Goal: Information Seeking & Learning: Learn about a topic

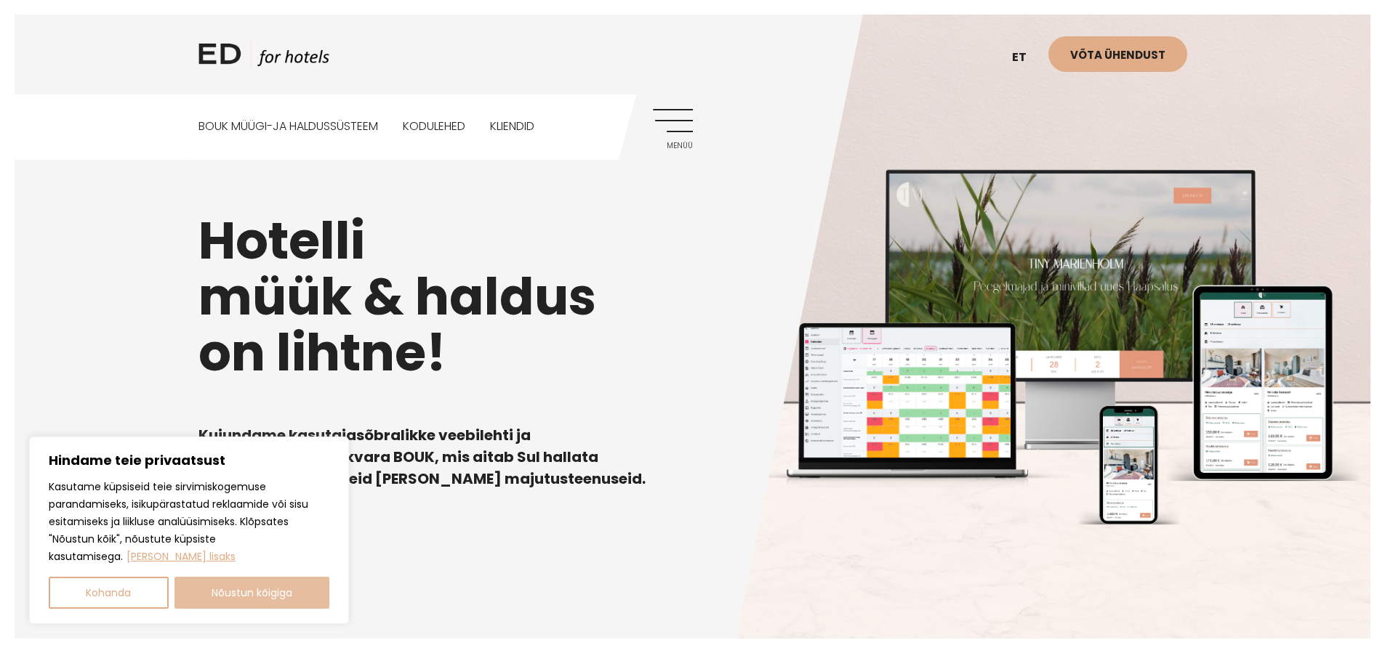
click at [307, 589] on button "Nõustun kõigiga" at bounding box center [252, 593] width 156 height 32
checkbox input "true"
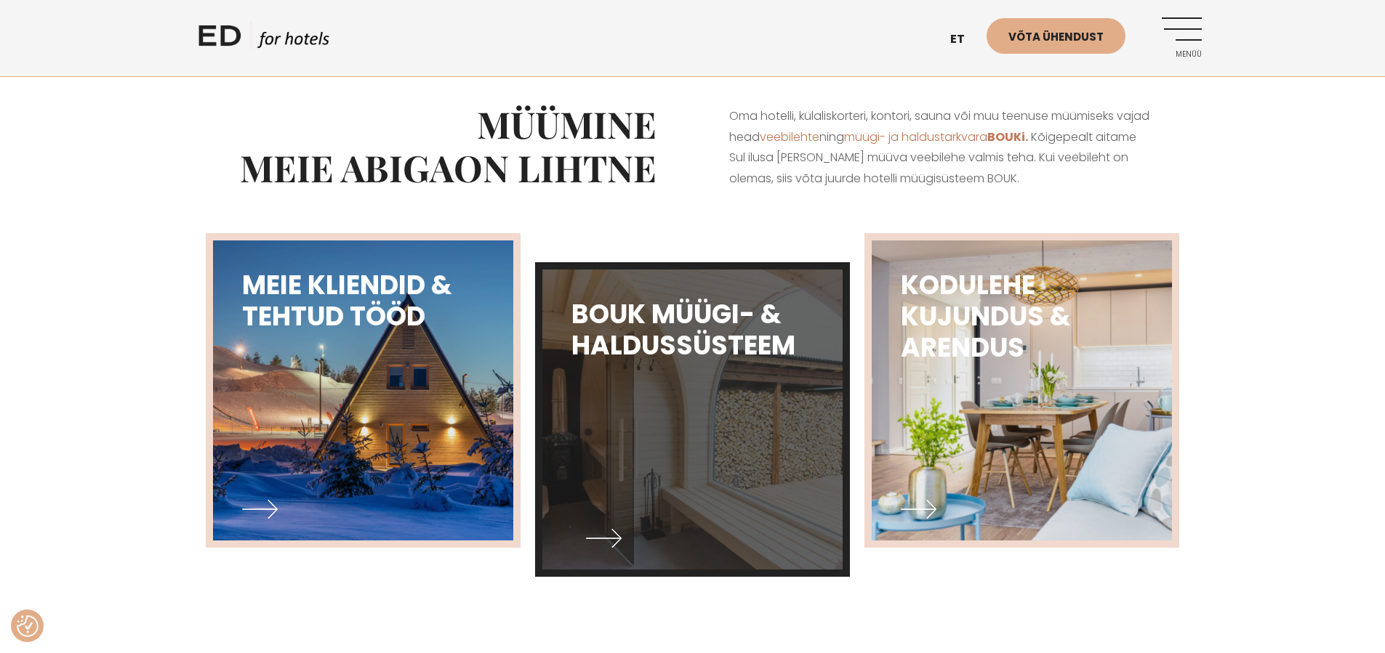
scroll to position [589, 0]
click at [704, 438] on img at bounding box center [692, 419] width 331 height 330
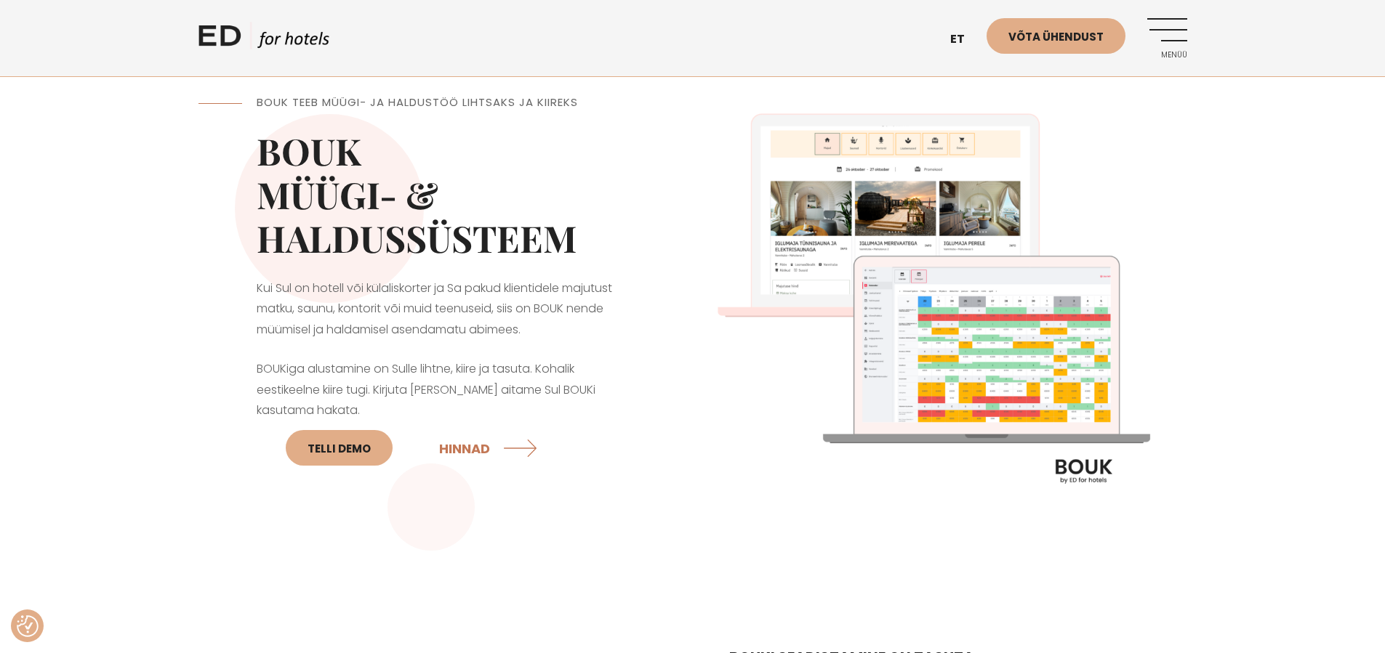
click at [812, 205] on img at bounding box center [940, 305] width 494 height 494
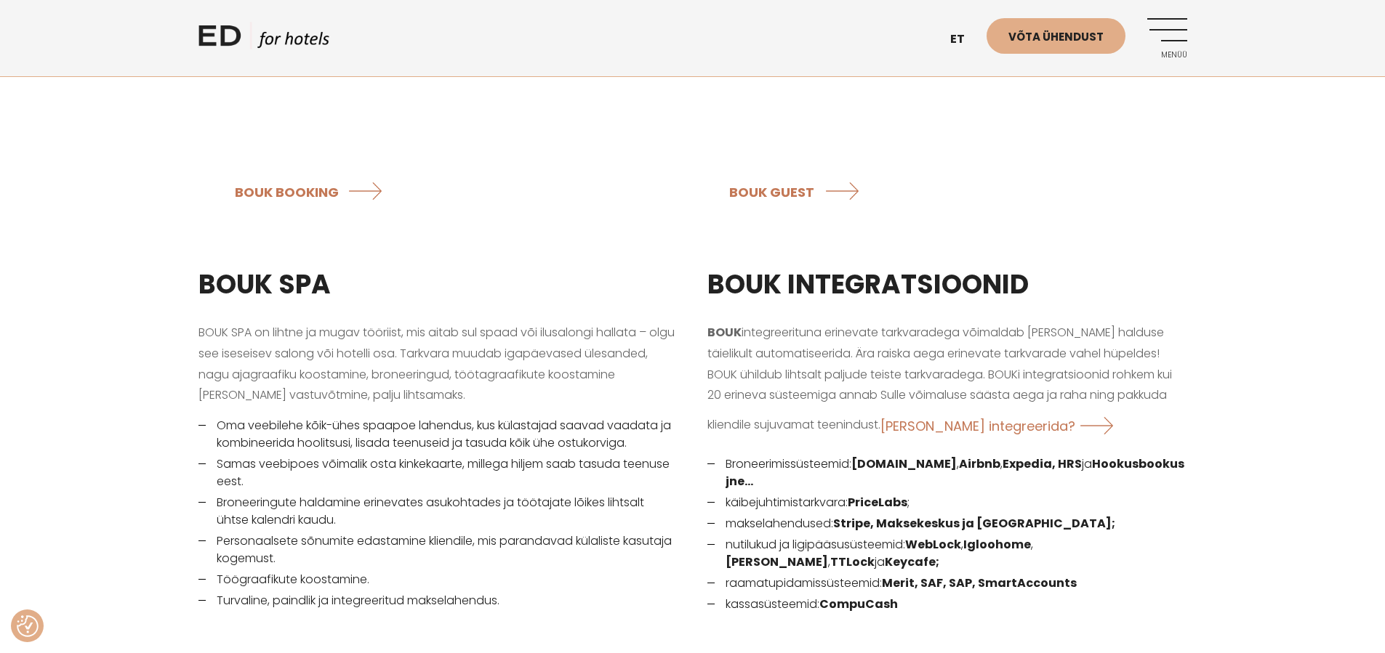
scroll to position [1798, 0]
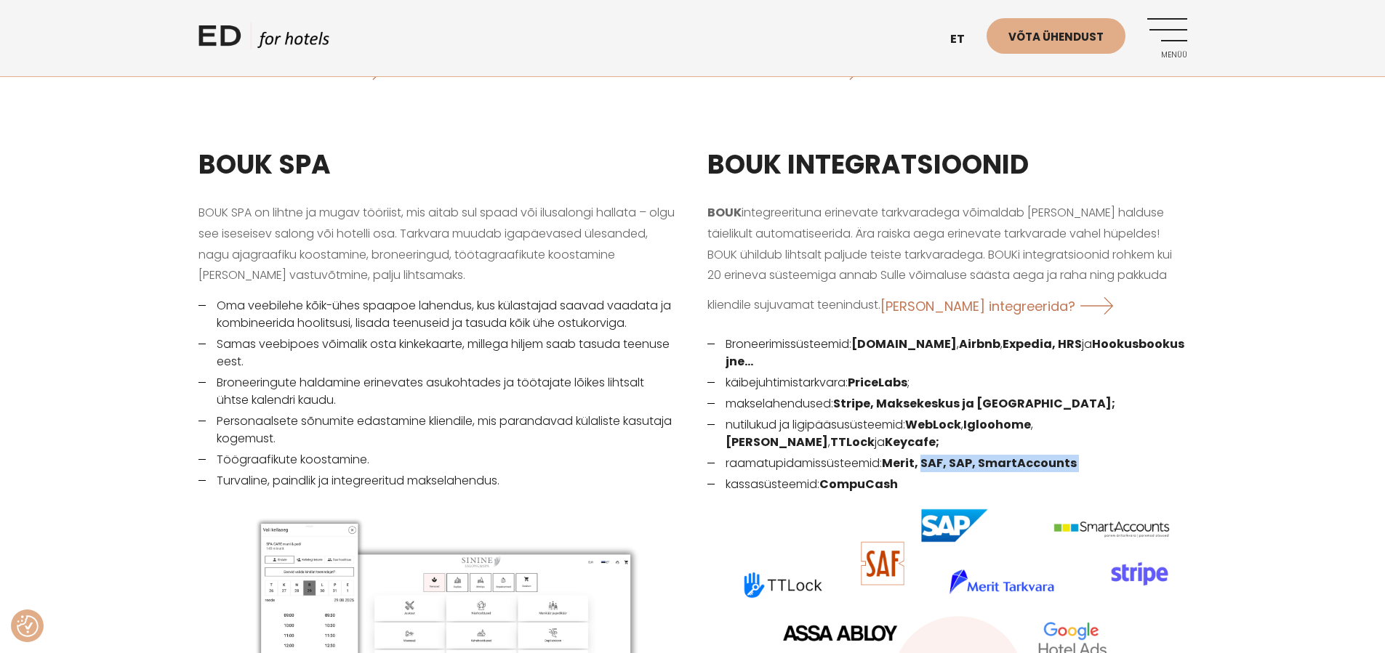
drag, startPoint x: 927, startPoint y: 445, endPoint x: 1092, endPoint y: 454, distance: 166.0
click at [1092, 454] on ul "Broneerimissüsteemid: Booking.com , Airbnb , Expedia, HRS ja Hookusbookus jne… …" at bounding box center [947, 600] width 480 height 528
click at [1106, 455] on li "raamatupidamissüsteemid: Merit, SAF, SAP, SmartAccounts" at bounding box center [947, 463] width 480 height 17
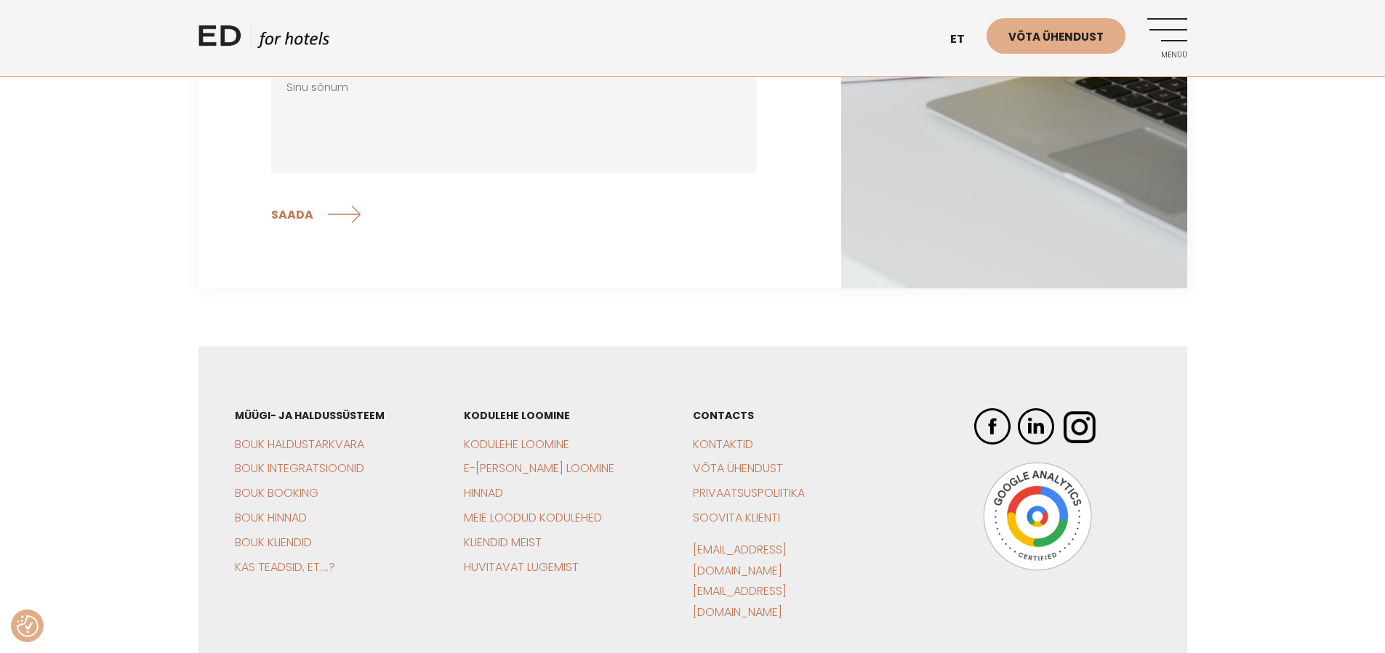
scroll to position [4638, 0]
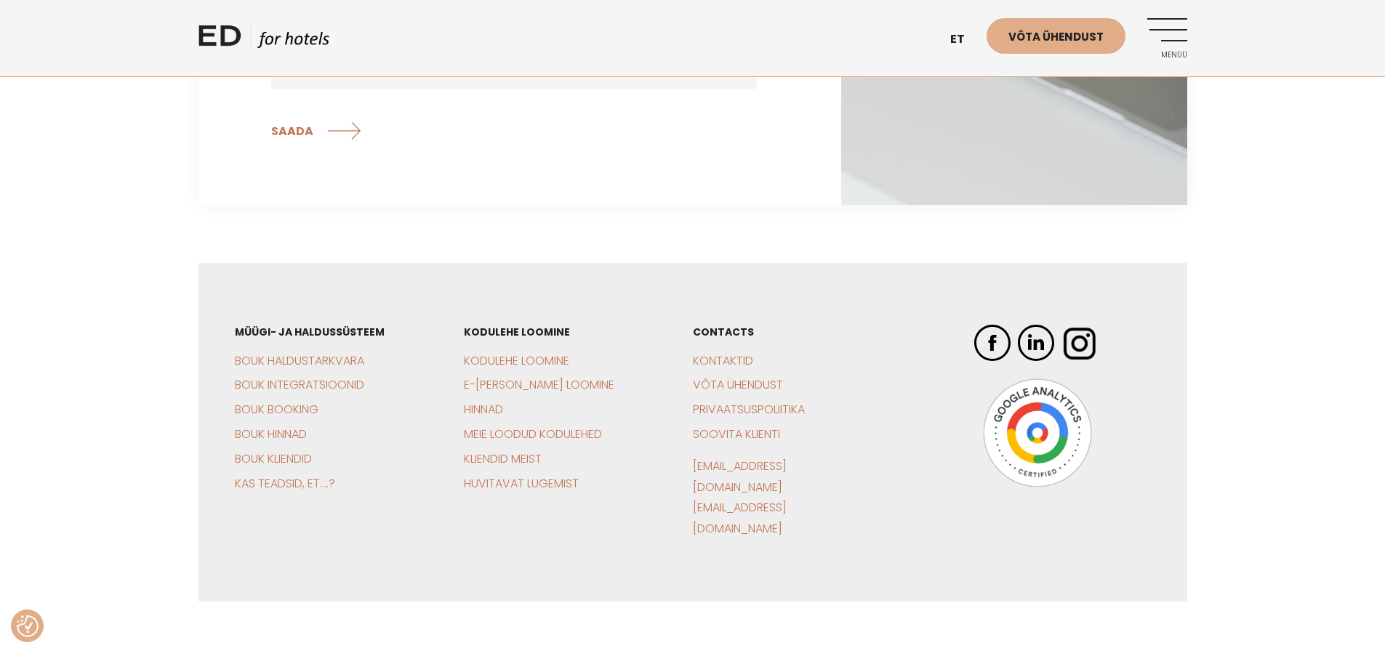
drag, startPoint x: 674, startPoint y: 625, endPoint x: 688, endPoint y: 625, distance: 13.1
click at [745, 401] on link "Privaatsuspoliitika" at bounding box center [749, 409] width 112 height 17
click at [1230, 476] on div "Müügi- ja haldussüsteem BOUK Haldustarkvara BOUK Integratsioonid BOUK Booking B…" at bounding box center [692, 488] width 1385 height 451
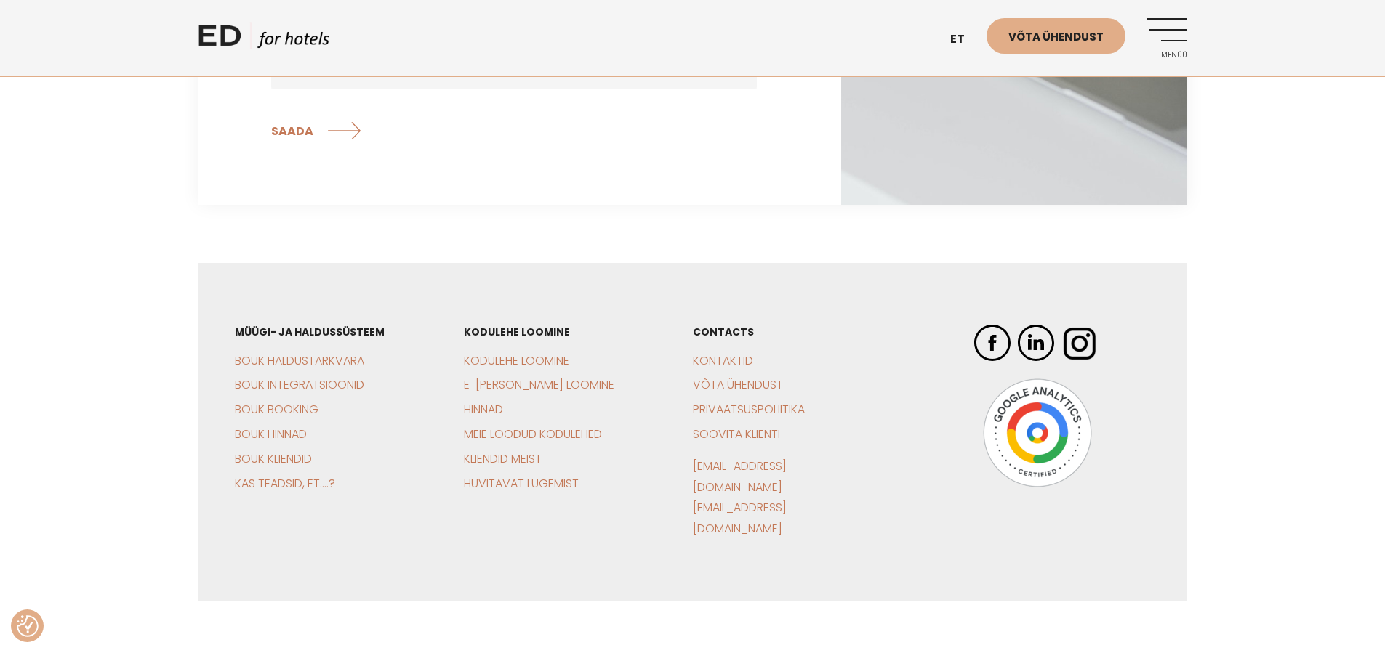
click at [1044, 416] on img at bounding box center [1037, 433] width 109 height 109
click at [1189, 423] on div "Müügi- ja haldussüsteem BOUK Haldustarkvara BOUK Integratsioonid BOUK Booking B…" at bounding box center [693, 488] width 1018 height 451
click at [1245, 435] on div "Müügi- ja haldussüsteem BOUK Haldustarkvara BOUK Integratsioonid BOUK Booking B…" at bounding box center [692, 488] width 1385 height 451
click at [1171, 440] on div "Müügi- ja haldussüsteem BOUK Haldustarkvara BOUK Integratsioonid BOUK Booking B…" at bounding box center [692, 432] width 988 height 339
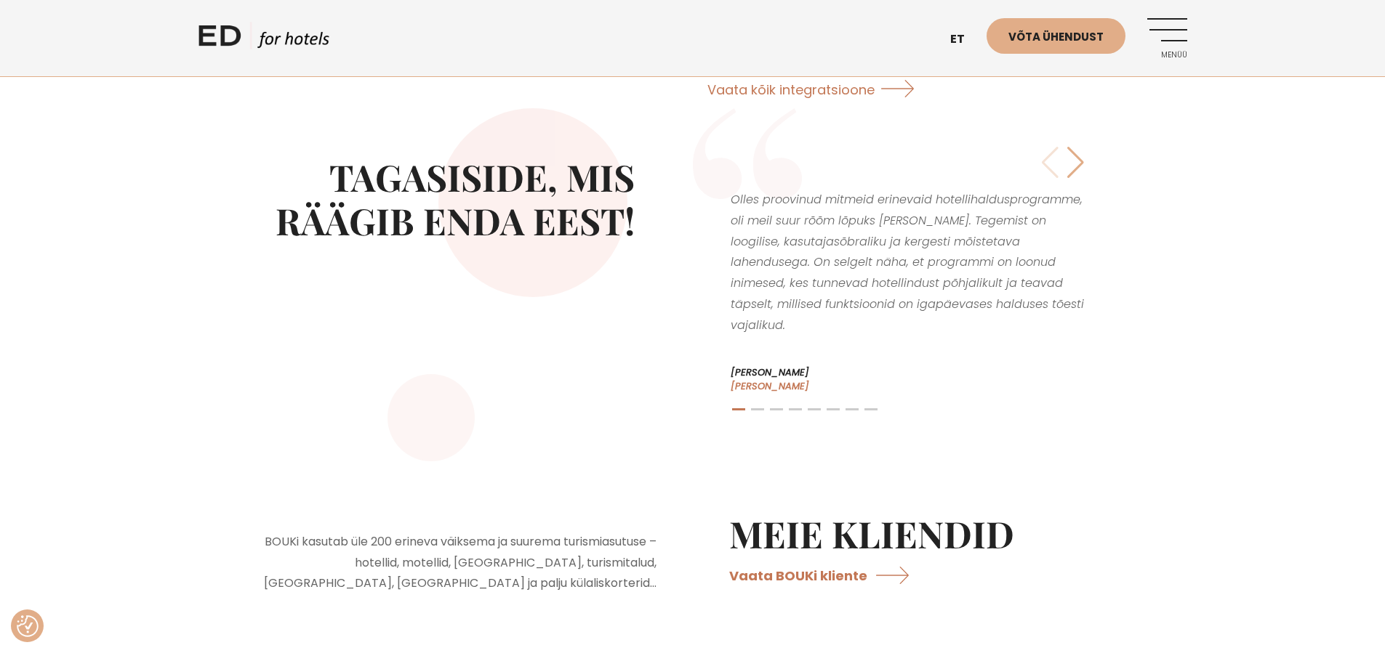
scroll to position [2481, 0]
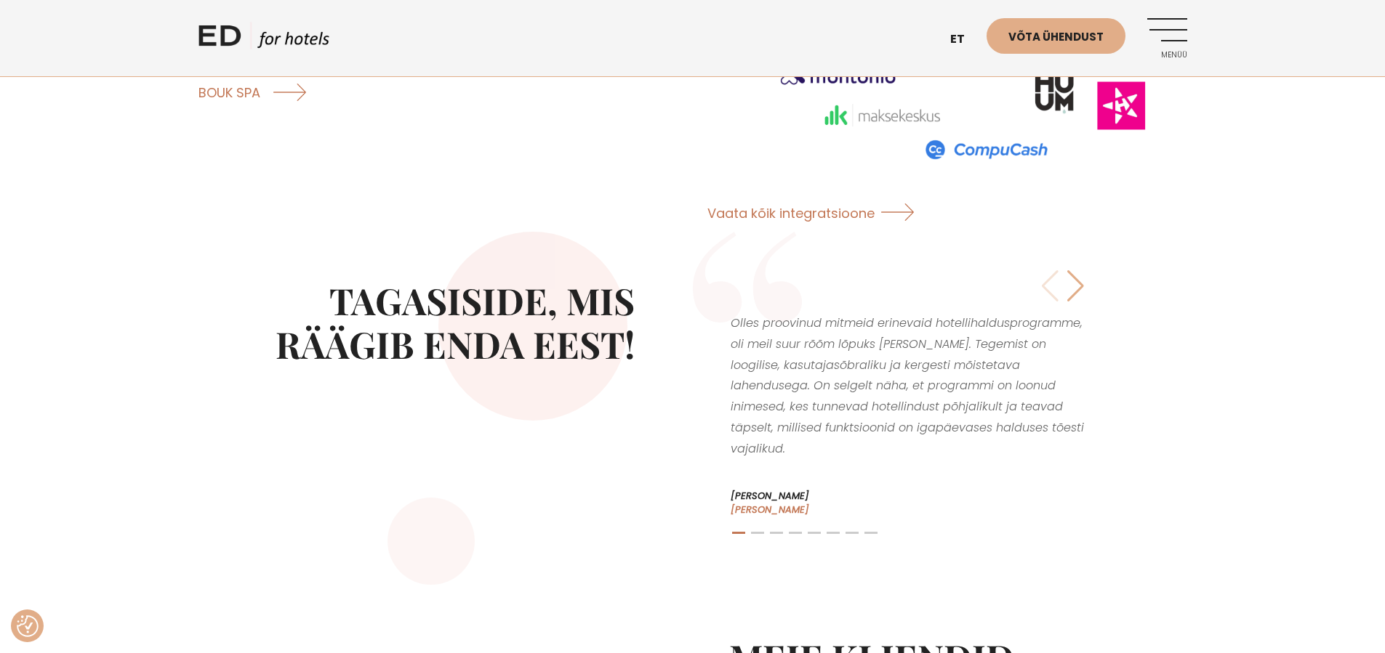
click at [1077, 270] on div "Next slide" at bounding box center [1075, 286] width 20 height 32
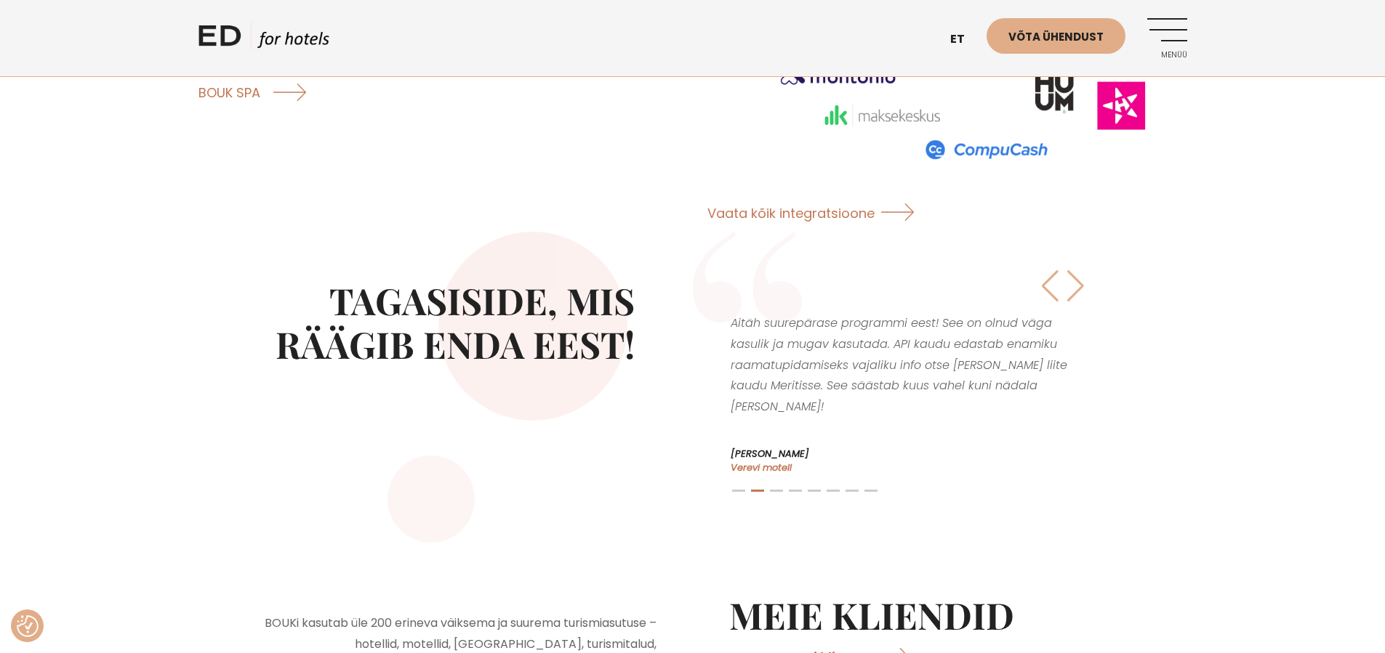
click at [1077, 270] on div "Next slide" at bounding box center [1075, 286] width 20 height 32
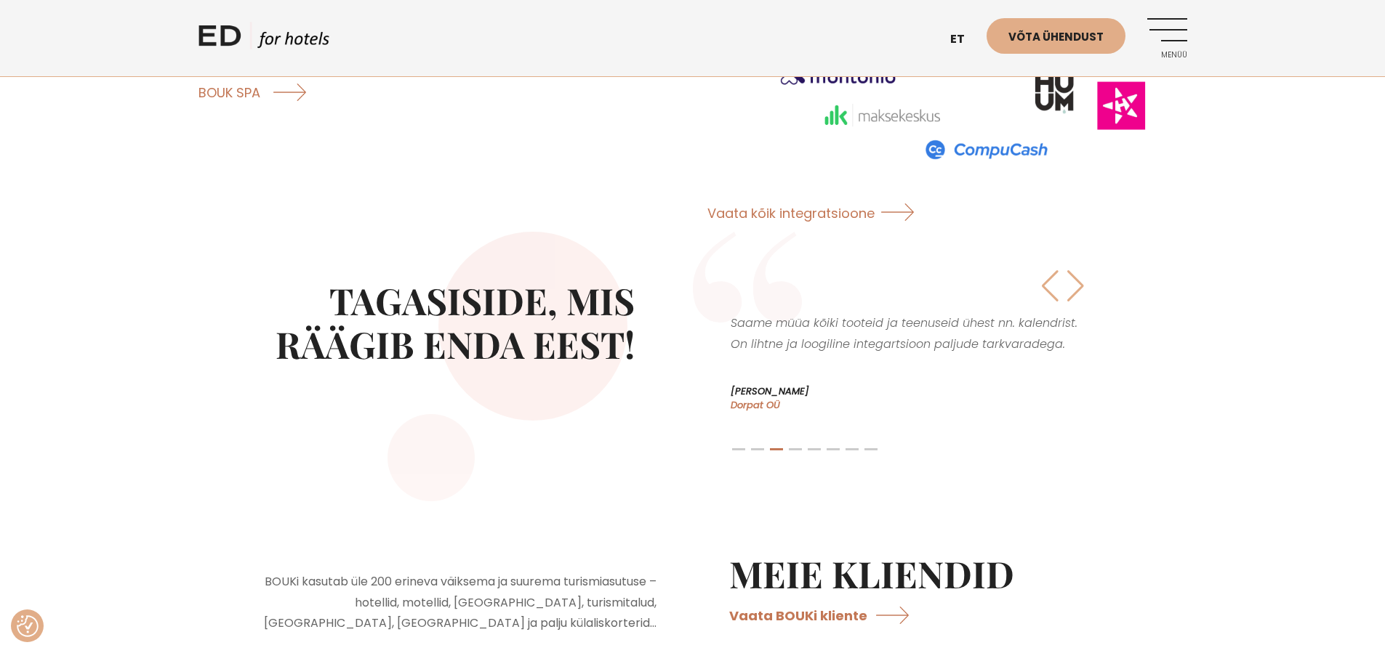
click at [1077, 270] on div "Next slide" at bounding box center [1075, 286] width 20 height 32
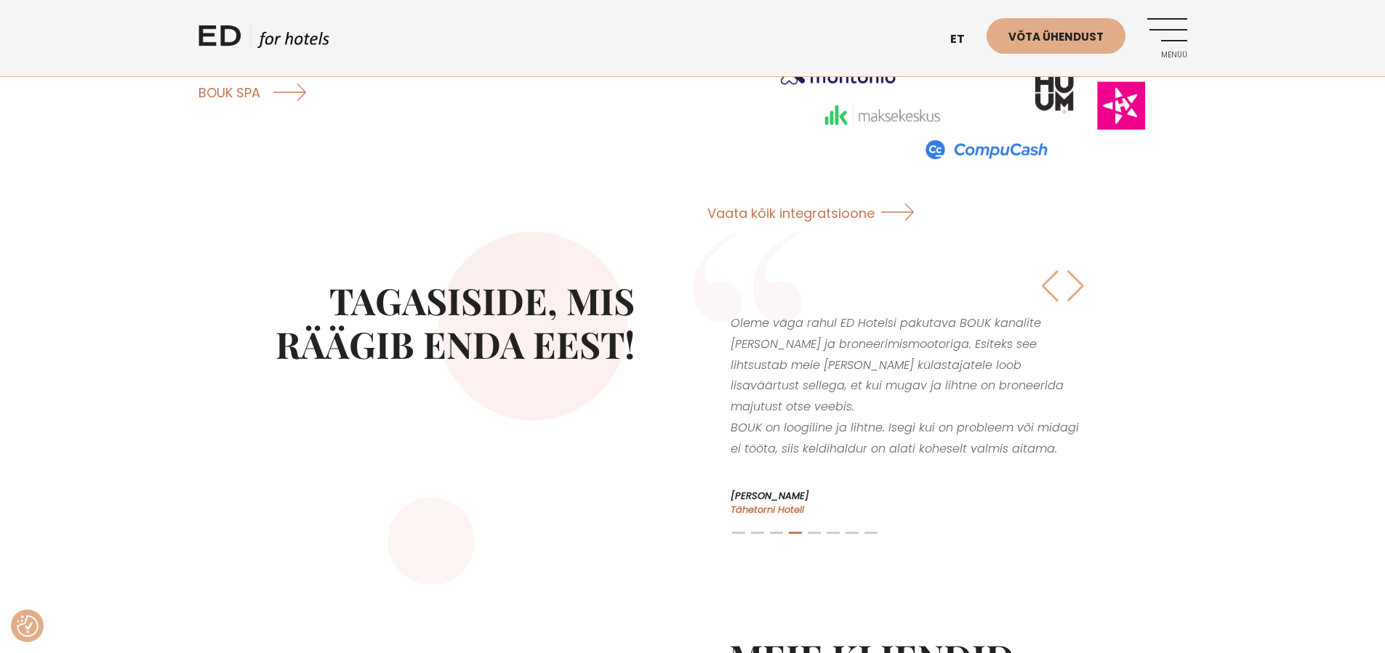
click at [1079, 270] on div "Next slide" at bounding box center [1075, 286] width 20 height 32
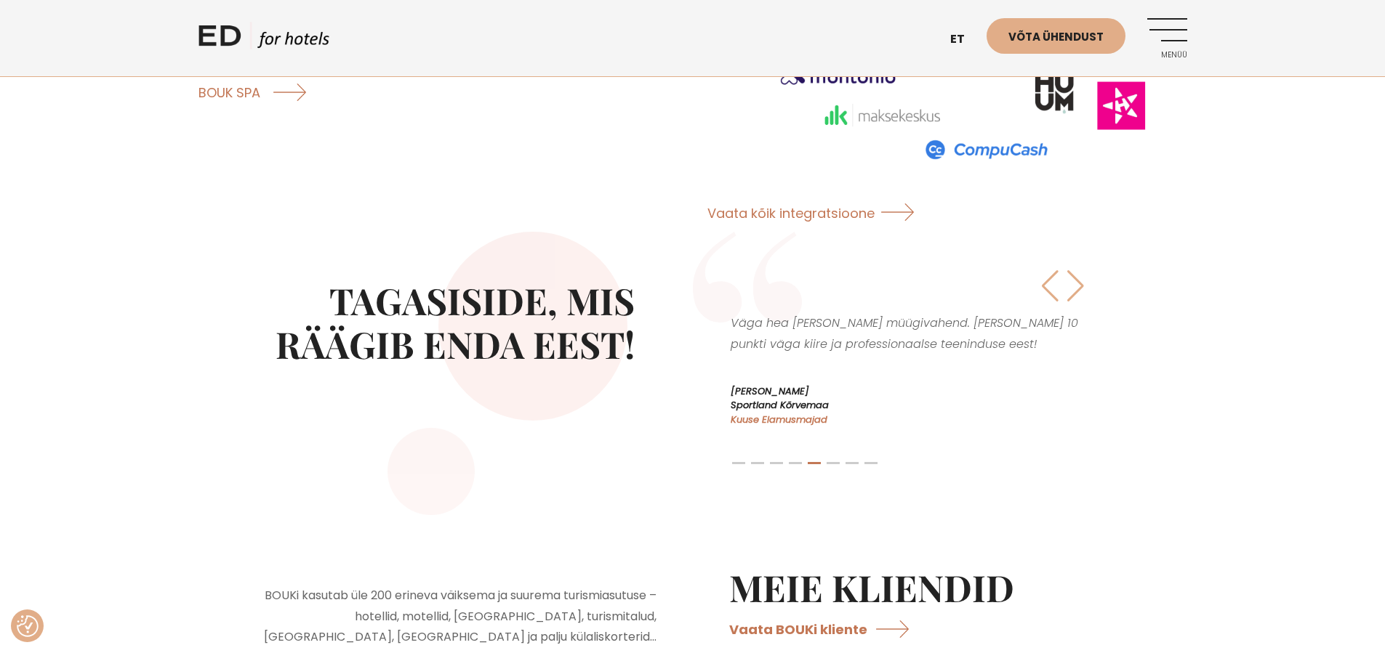
click at [1079, 270] on div "Next slide" at bounding box center [1075, 286] width 20 height 32
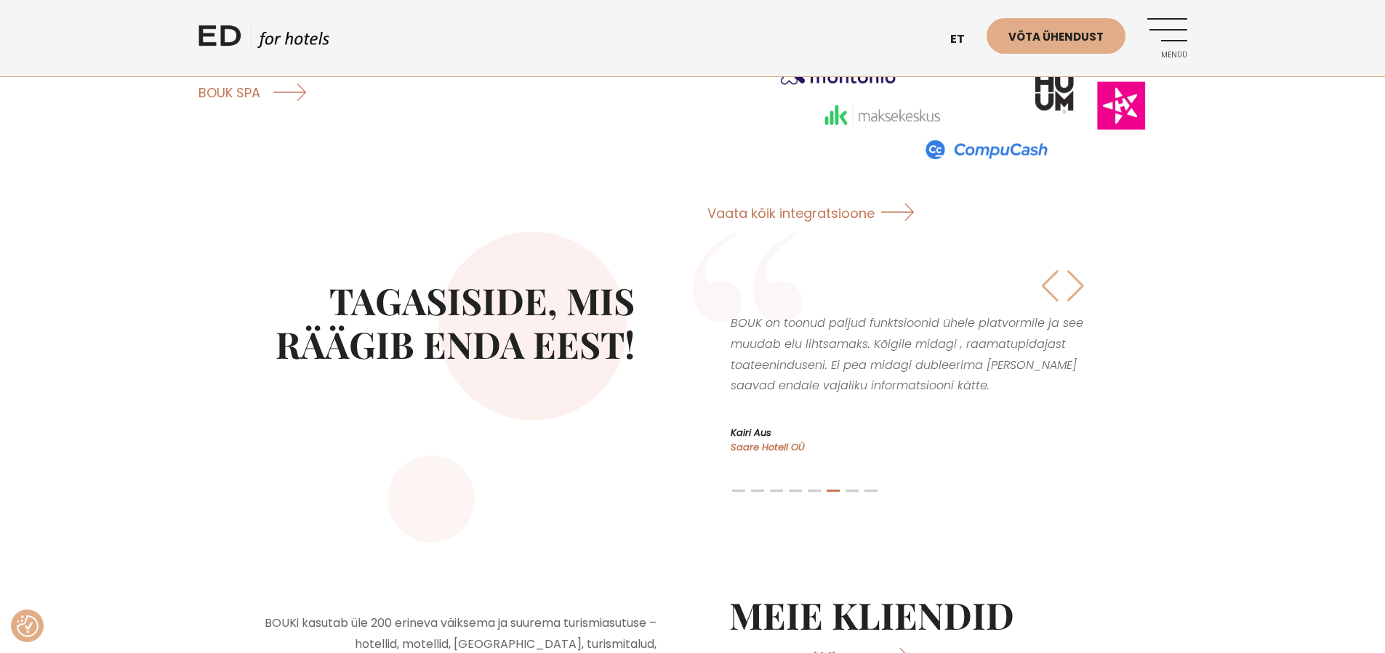
click at [1079, 270] on div "Next slide" at bounding box center [1075, 286] width 20 height 32
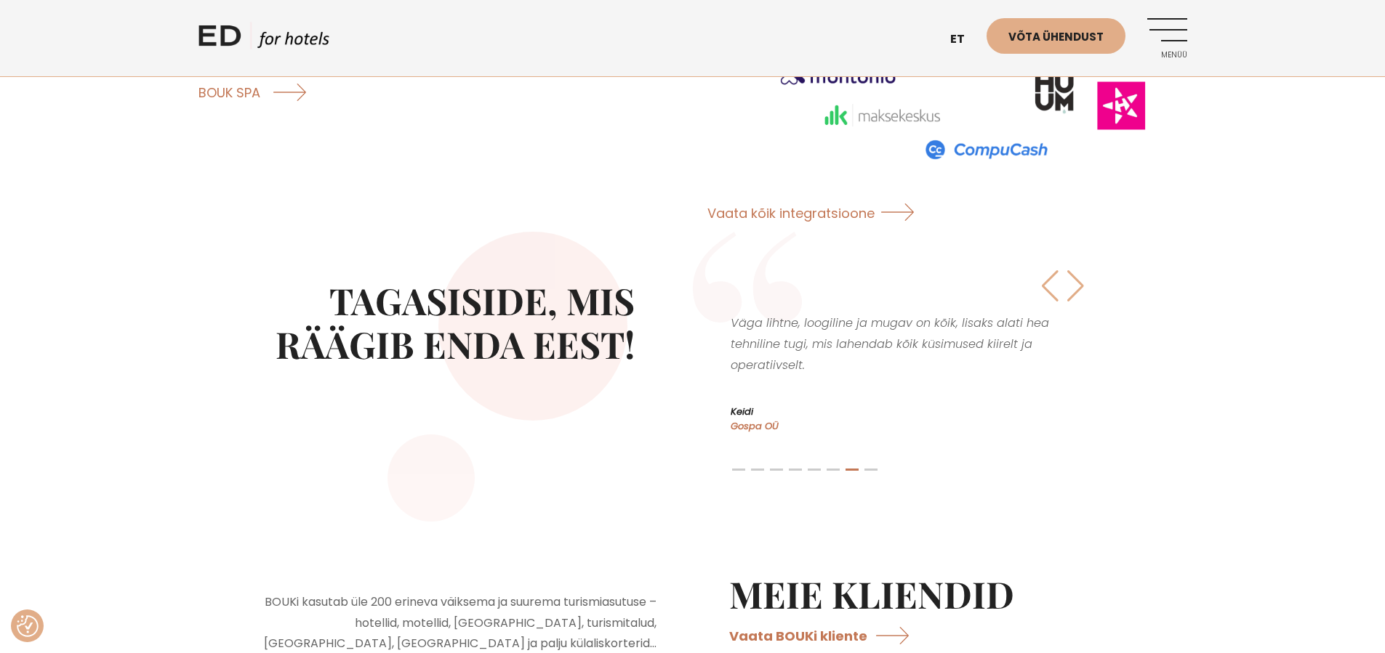
click at [1079, 270] on div "Next slide" at bounding box center [1075, 286] width 20 height 32
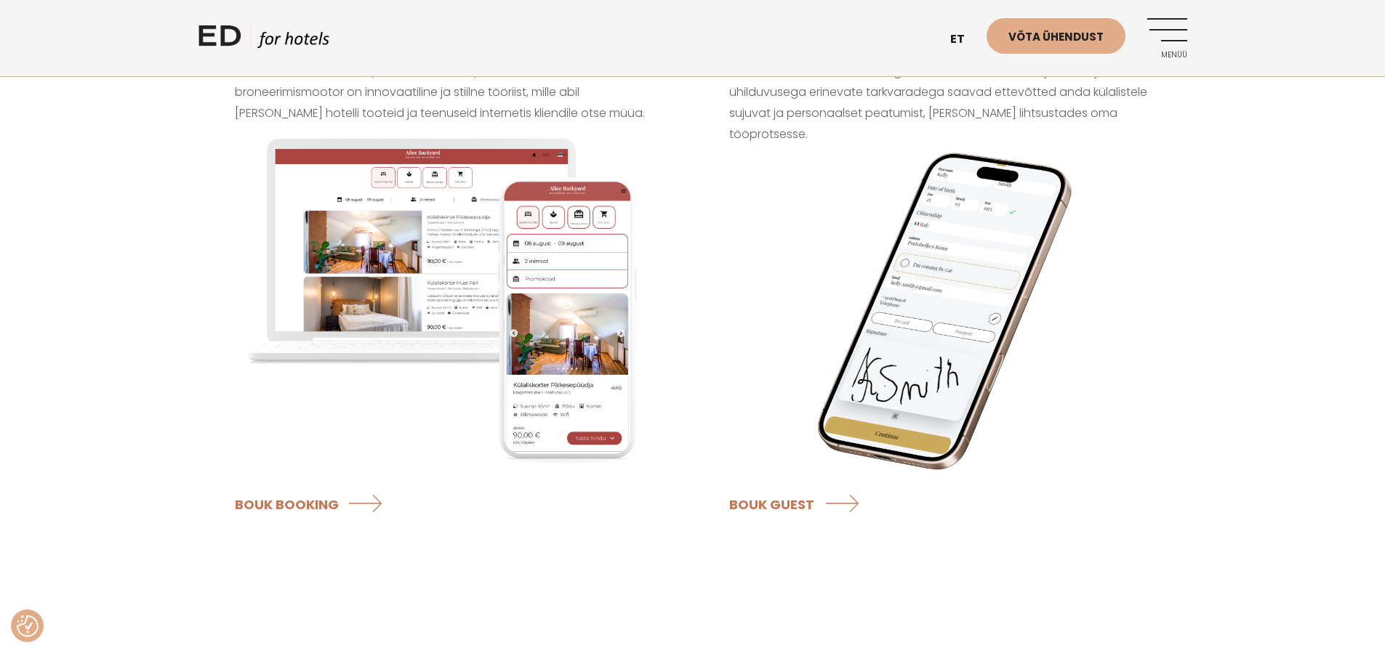
scroll to position [1435, 0]
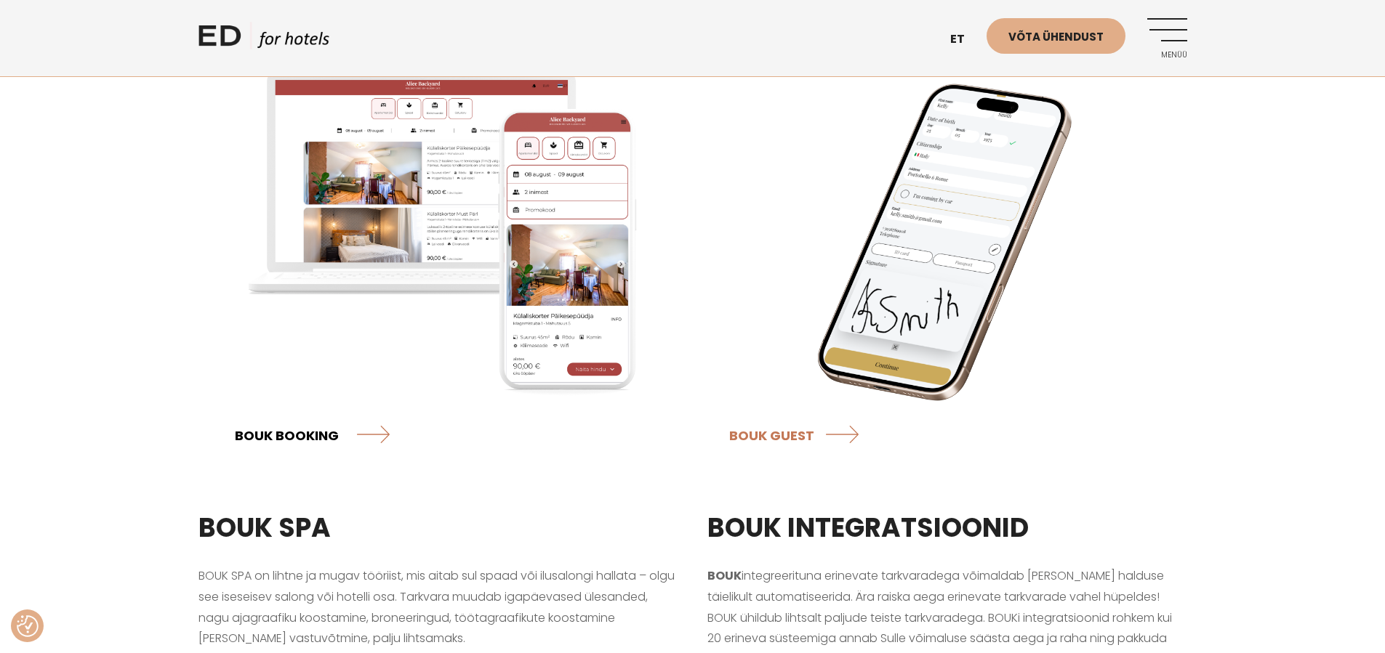
click at [337, 416] on link "BOUK BOOKING" at bounding box center [312, 435] width 155 height 39
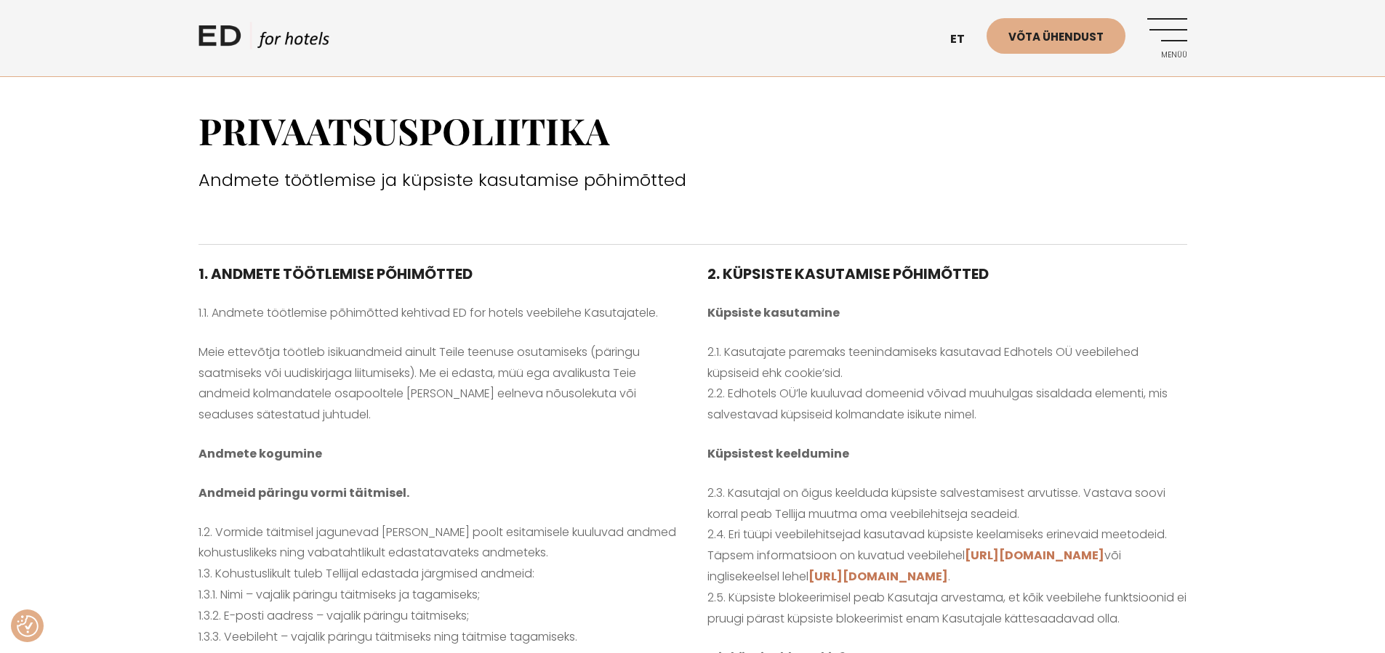
scroll to position [430, 0]
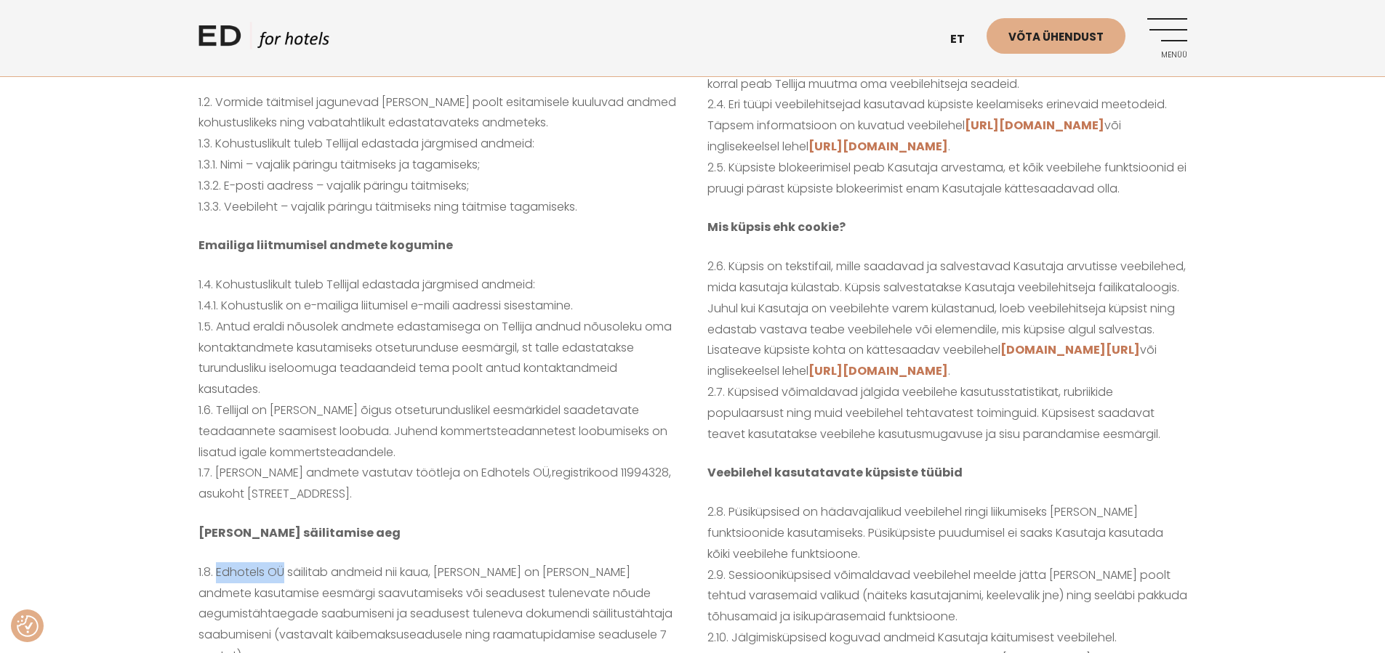
drag, startPoint x: 217, startPoint y: 571, endPoint x: 283, endPoint y: 565, distance: 67.1
click at [283, 565] on p "1.8. Edhotels OÜ säilitab andmeid nii kaua, kui neid on vaja andmete kasutamise…" at bounding box center [438, 615] width 480 height 105
copy p "Edhotels OÜ"
click at [663, 331] on p "1.4. Kohustuslikult tuleb Tellijal edastada järgmised andmeid: 1.4.1. Kohustusl…" at bounding box center [438, 390] width 480 height 230
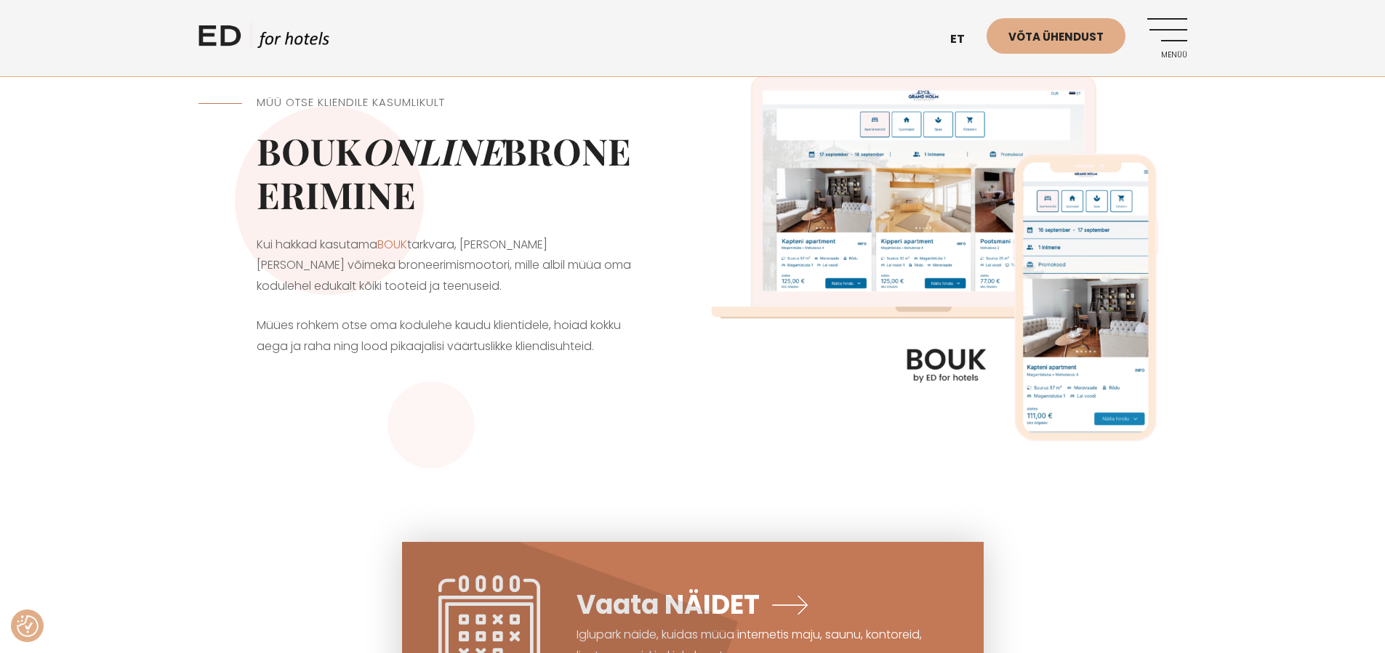
click at [1167, 27] on link "Menüü" at bounding box center [1167, 38] width 40 height 40
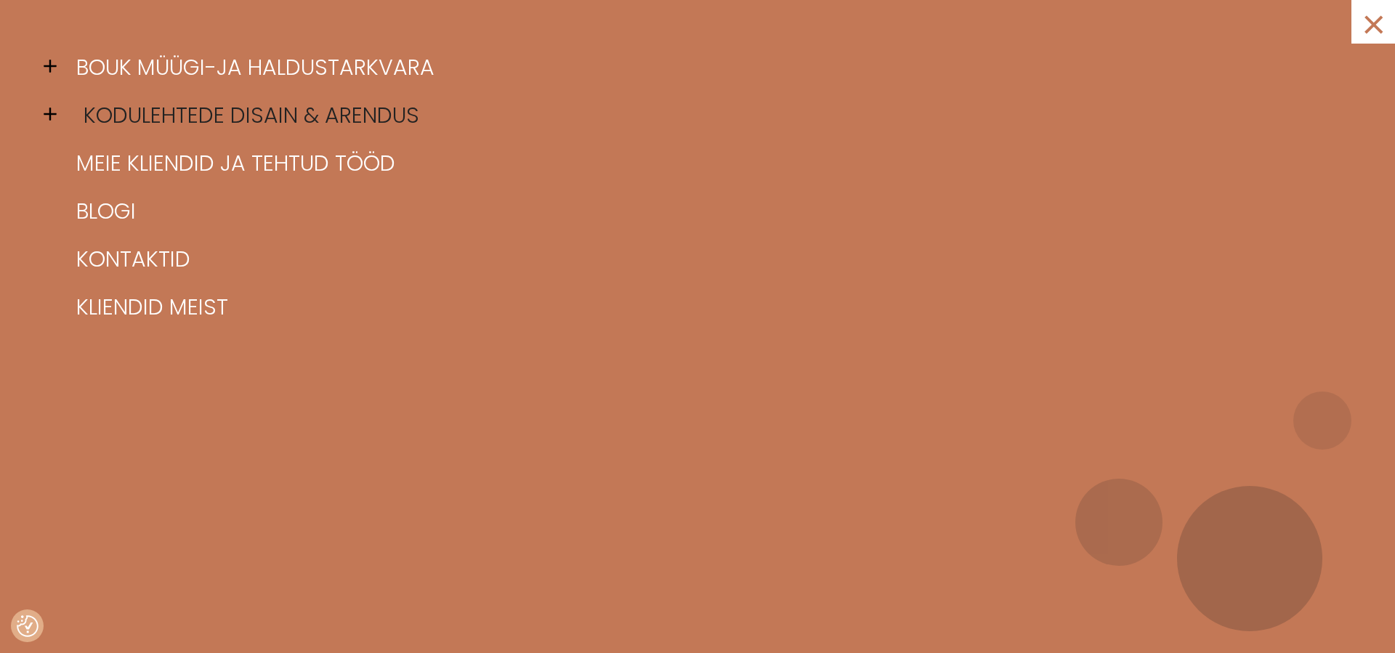
click at [260, 118] on link "Kodulehtede disain & arendus" at bounding box center [716, 116] width 1286 height 48
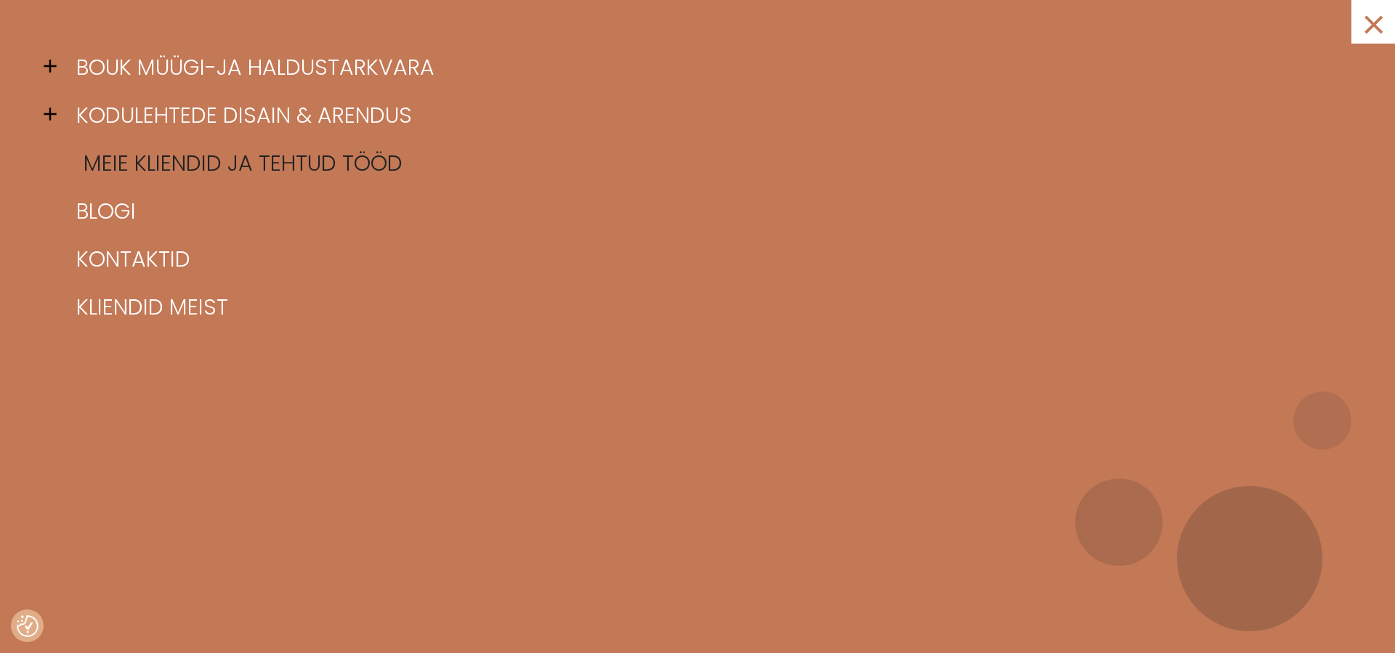
click at [192, 169] on link "Meie kliendid ja tehtud tööd" at bounding box center [716, 164] width 1286 height 48
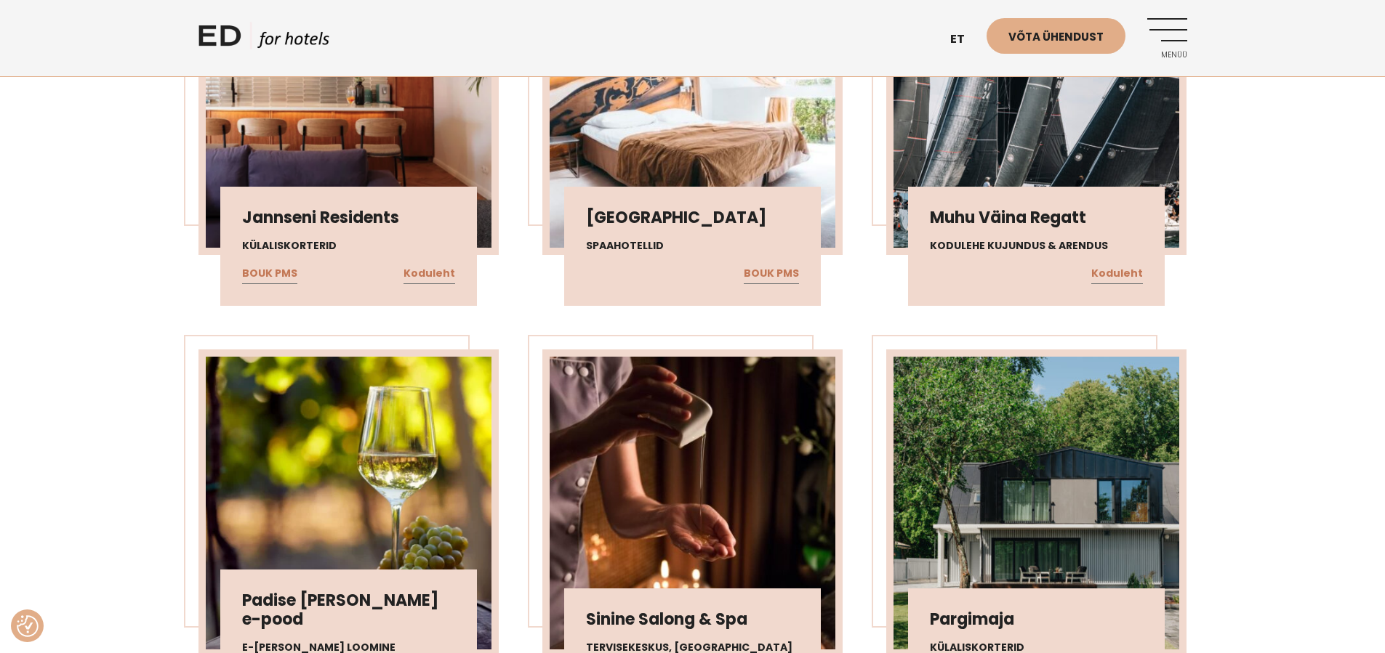
scroll to position [946, 0]
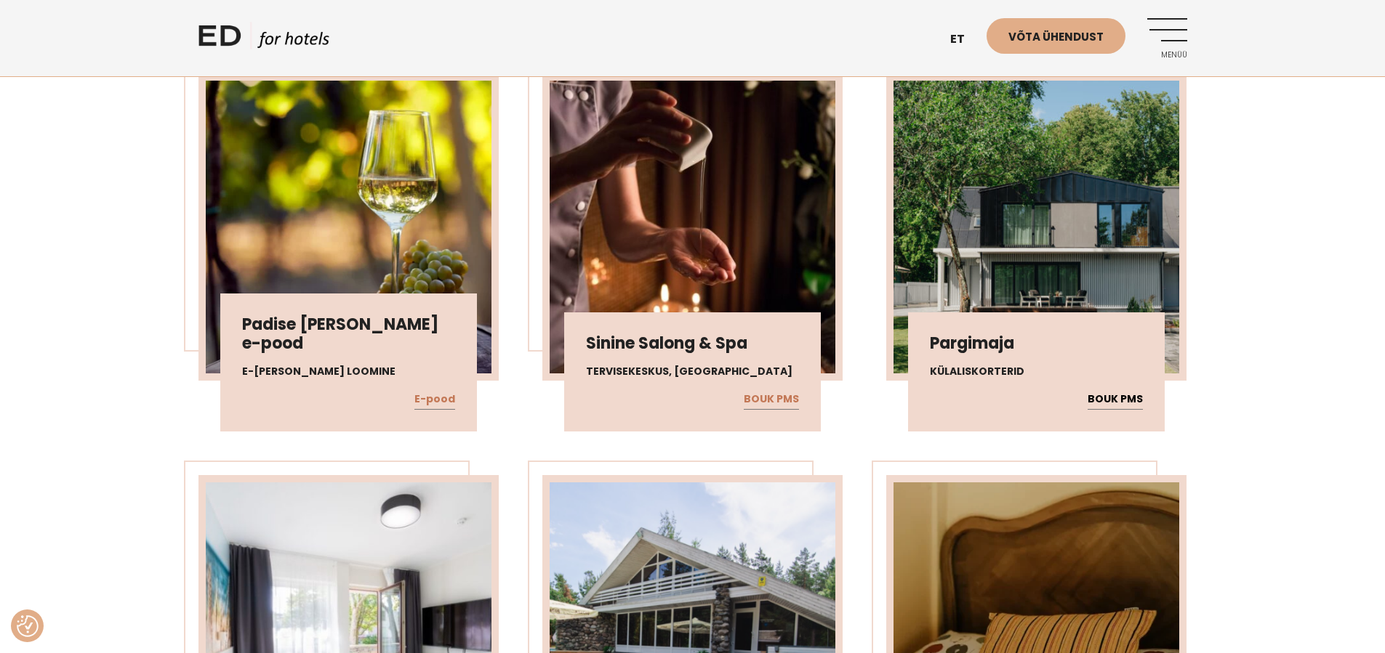
click at [1124, 394] on link "BOUK PMS" at bounding box center [1114, 399] width 55 height 19
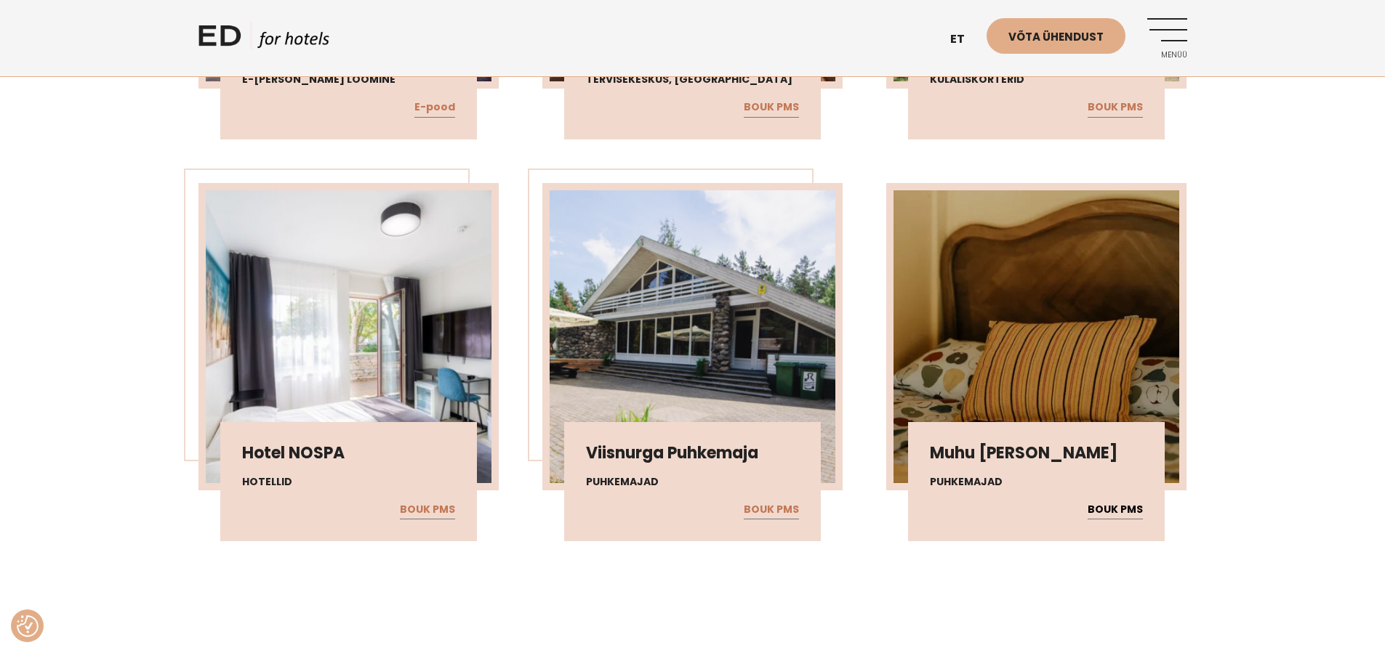
click at [1118, 508] on link "BOUK PMS" at bounding box center [1114, 510] width 55 height 19
click at [443, 502] on link "BOUK PMS" at bounding box center [427, 510] width 55 height 19
